Goal: Find specific page/section

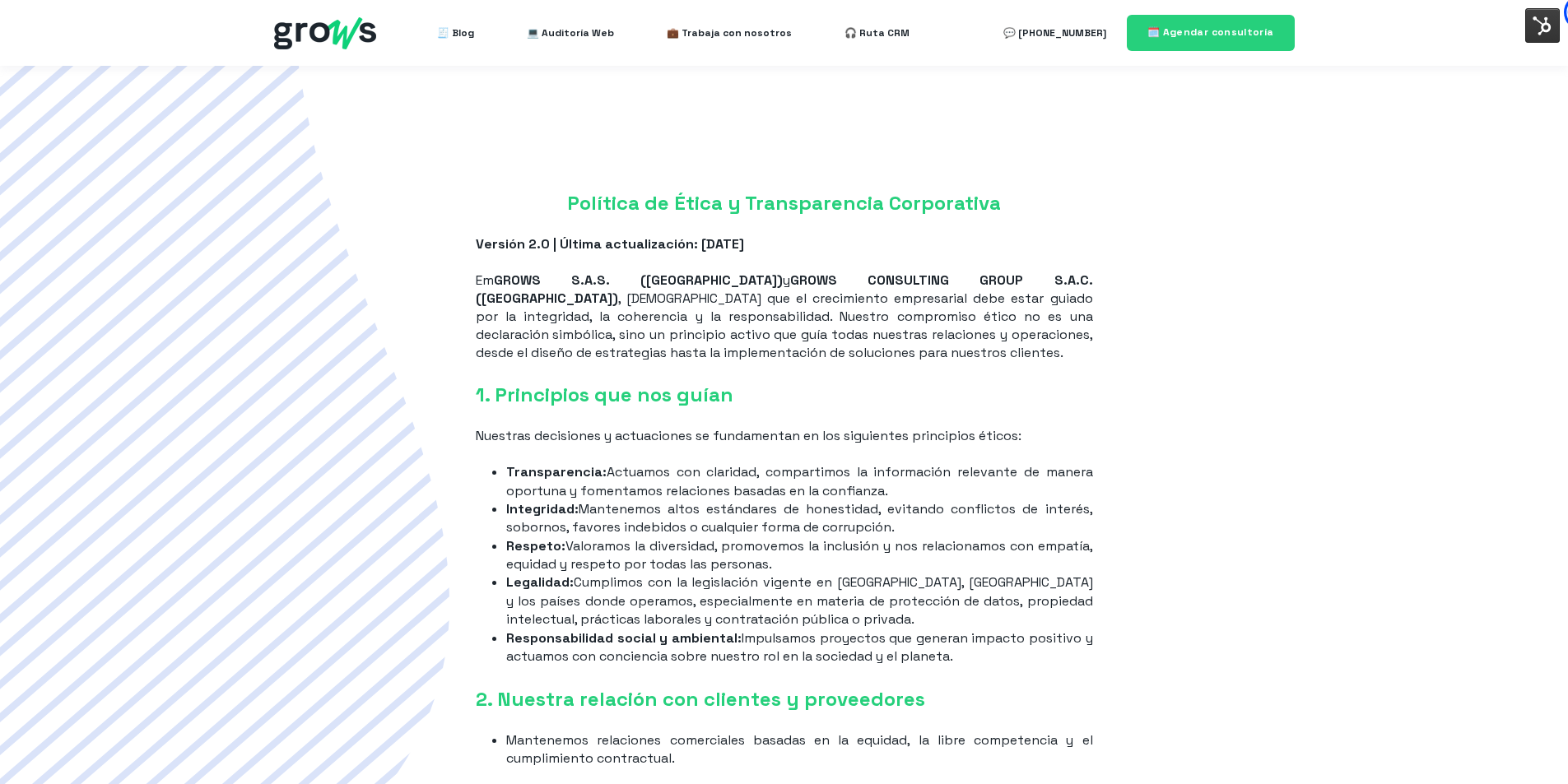
click at [1542, 19] on img at bounding box center [1542, 25] width 35 height 35
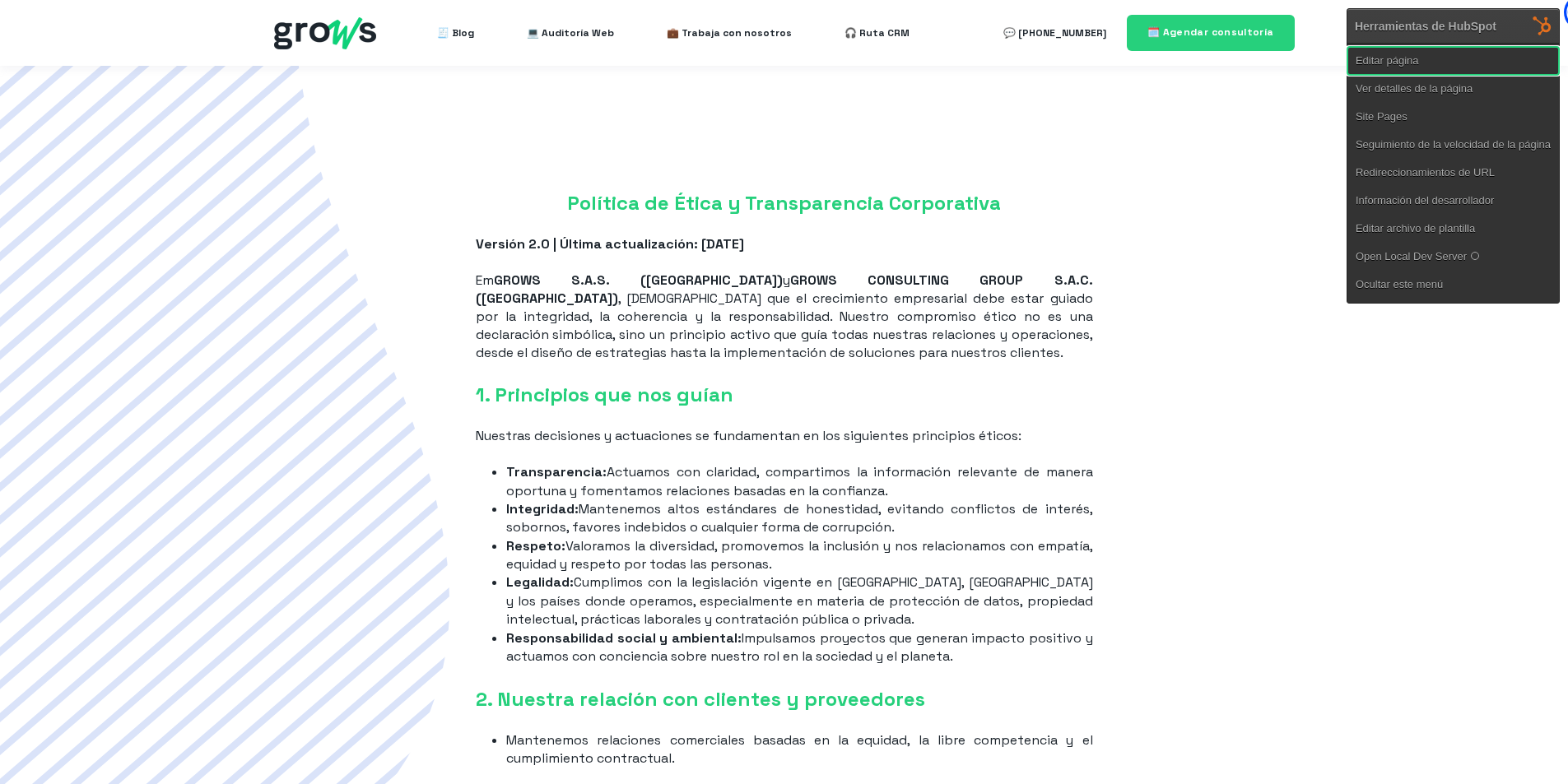
click at [1423, 64] on link "Editar página" at bounding box center [1453, 61] width 212 height 28
